Goal: Information Seeking & Learning: Find specific fact

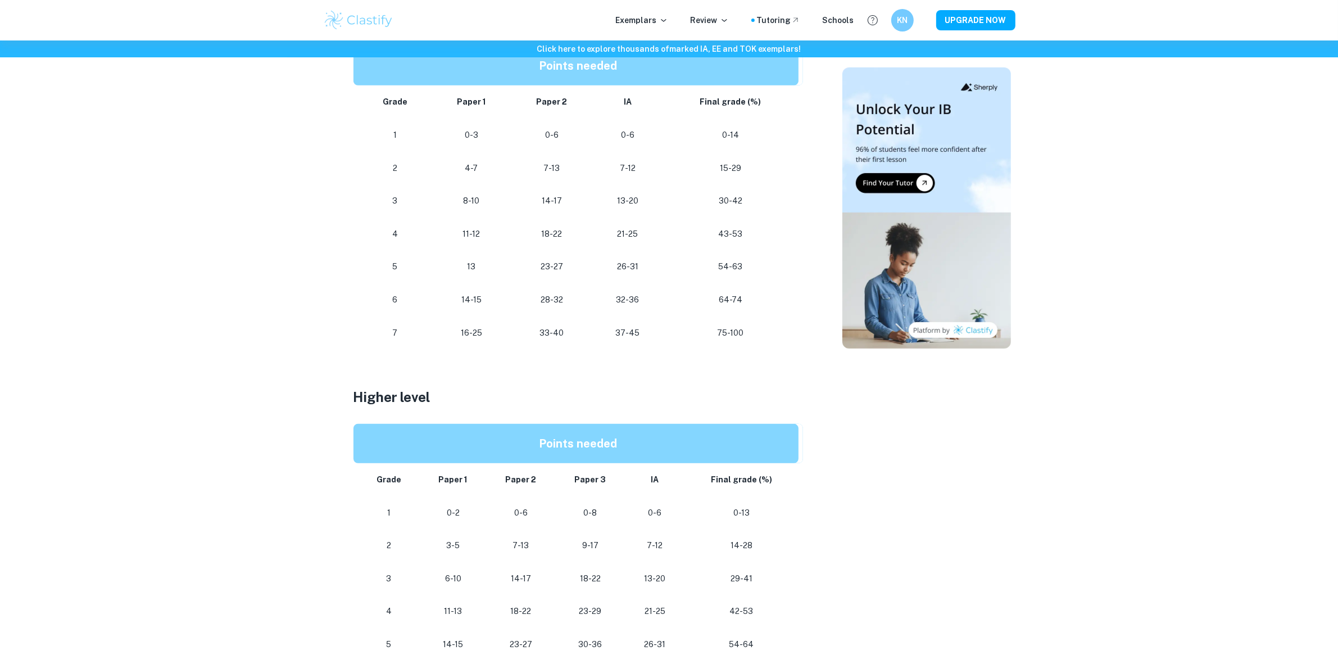
scroll to position [843, 0]
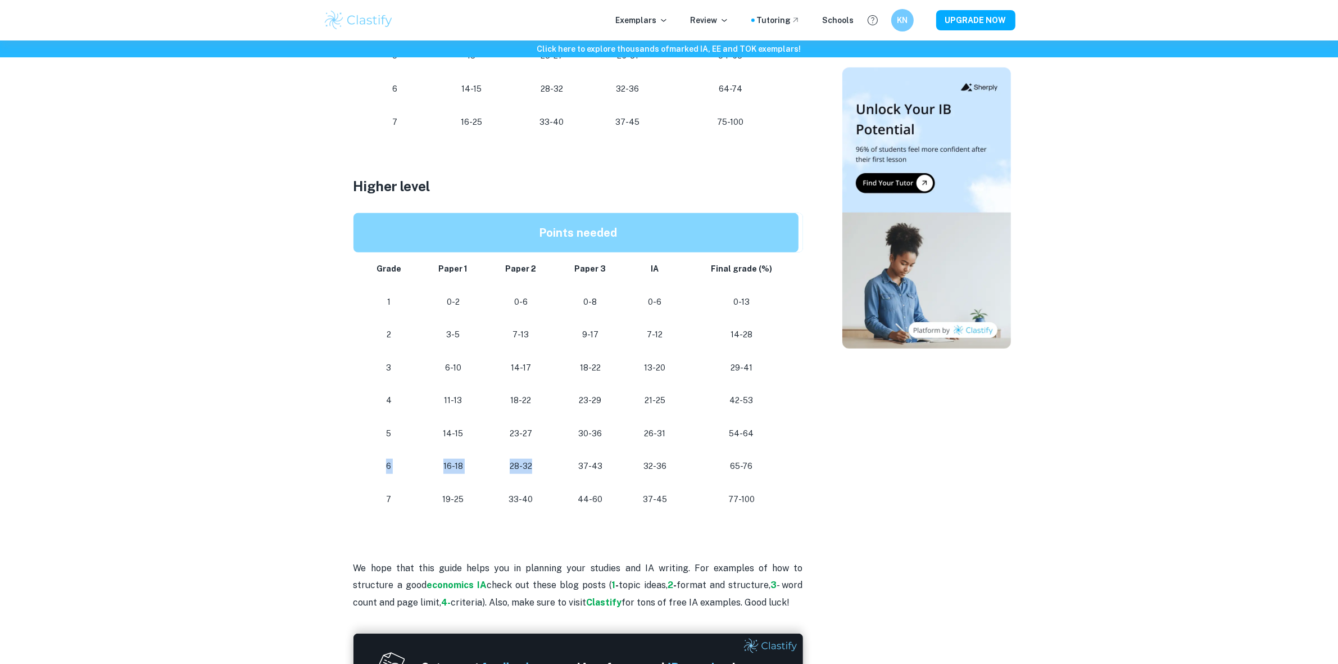
drag, startPoint x: 372, startPoint y: 468, endPoint x: 549, endPoint y: 453, distance: 177.7
click at [549, 453] on tr "6 16-18 28-32 37-43 32-36 65-76" at bounding box center [578, 466] width 450 height 33
click at [437, 444] on td "14-15" at bounding box center [453, 433] width 67 height 33
drag, startPoint x: 380, startPoint y: 433, endPoint x: 812, endPoint y: 444, distance: 432.3
click at [692, 457] on tbody "Grade Paper 1 Paper 2 Paper 3 IA Final grade (%) 1 0-2 0-6 0-8 0-6 0-13 2 3-5 7…" at bounding box center [578, 384] width 450 height 264
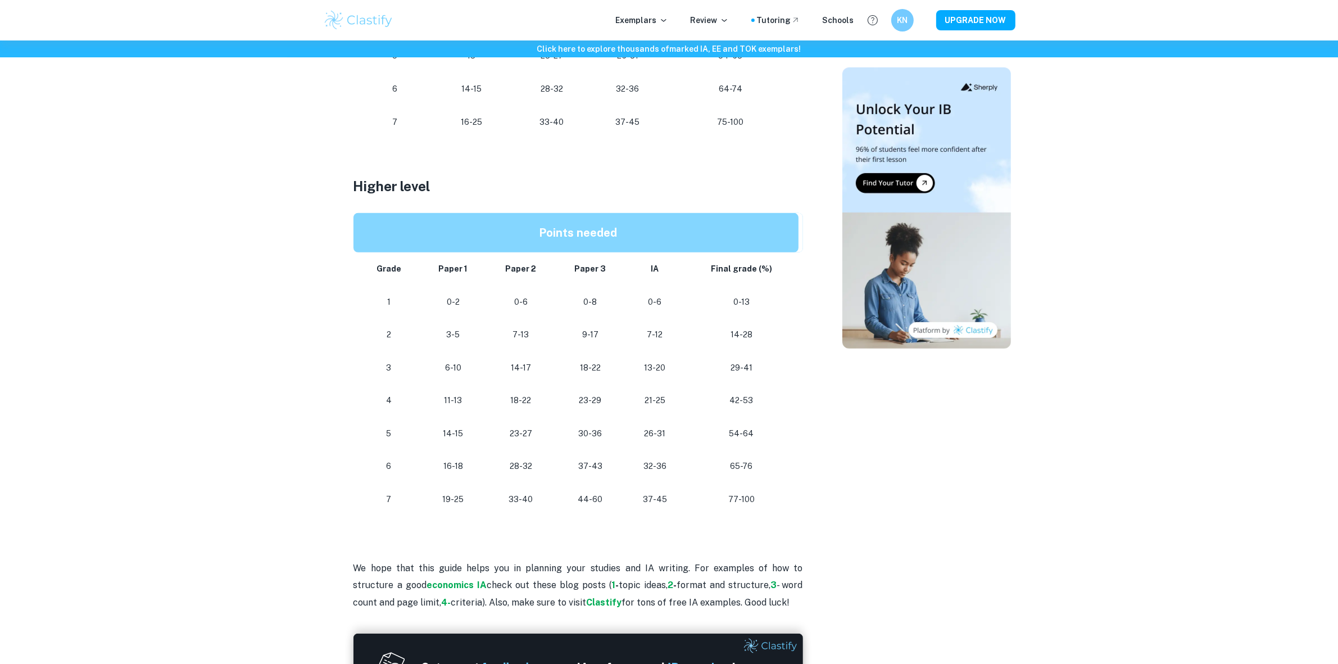
click at [863, 425] on div at bounding box center [926, 23] width 169 height 1533
click at [754, 470] on p "65-76" at bounding box center [741, 466] width 96 height 15
click at [756, 468] on p "65-76" at bounding box center [741, 466] width 96 height 15
drag, startPoint x: 764, startPoint y: 473, endPoint x: 720, endPoint y: 469, distance: 44.0
click at [720, 469] on p "65-76" at bounding box center [741, 466] width 96 height 15
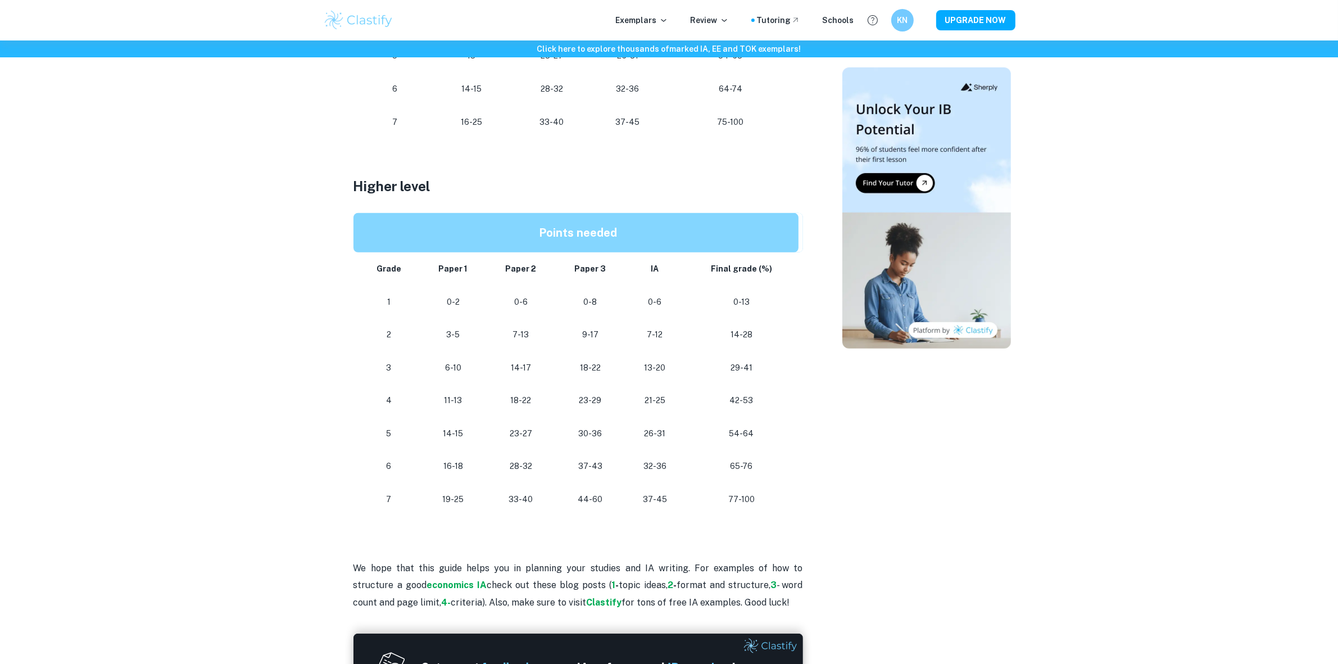
click at [841, 431] on div "IB Economics Grade Boundaries By Roxanne • September 5, 2025 Get feedback on yo…" at bounding box center [669, 24] width 692 height 1560
